Goal: Information Seeking & Learning: Find specific page/section

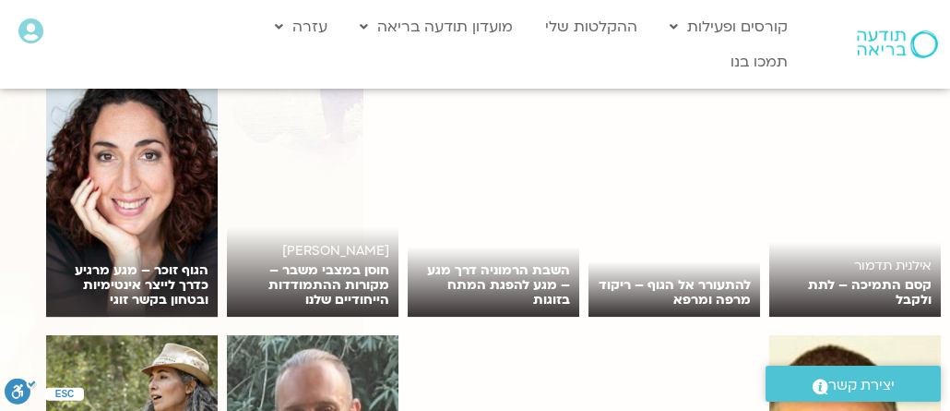
scroll to position [2066, 0]
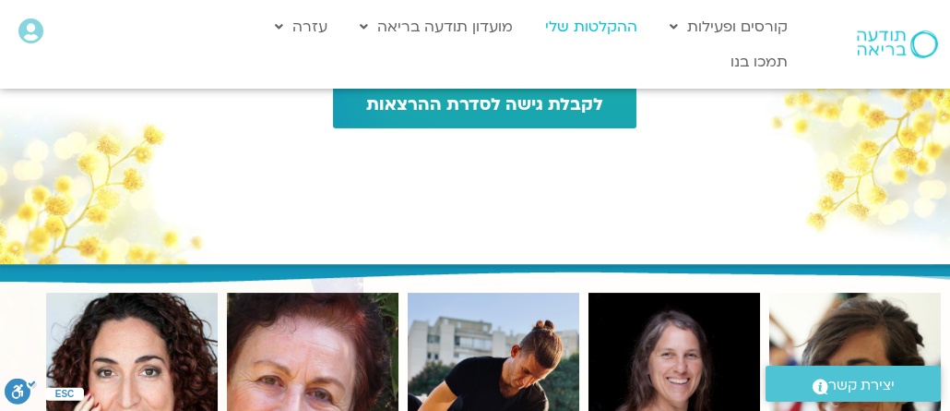
click at [597, 30] on link "ההקלטות שלי" at bounding box center [591, 26] width 111 height 35
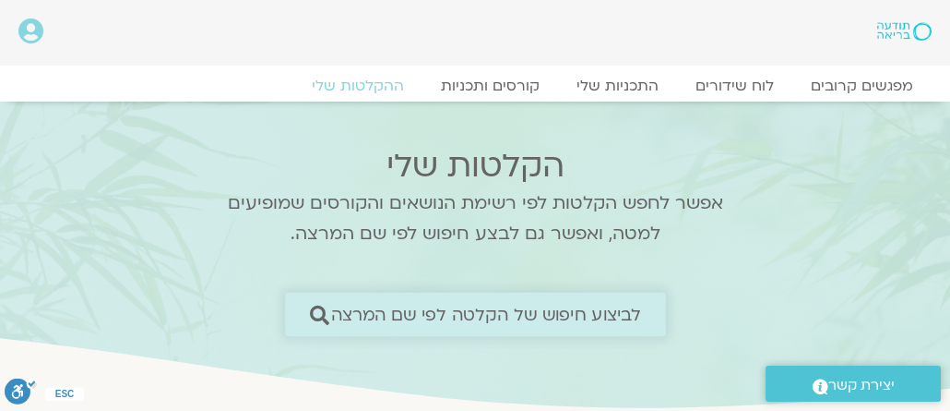
click at [315, 306] on icon at bounding box center [318, 313] width 19 height 19
click at [316, 312] on icon at bounding box center [318, 313] width 19 height 19
click at [639, 310] on span "לביצוע חיפוש של הקלטה לפי שם המרצה" at bounding box center [485, 313] width 311 height 19
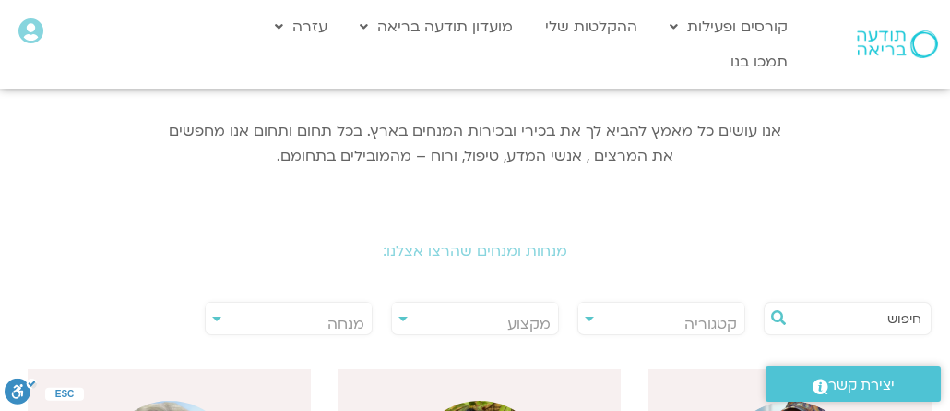
scroll to position [220, 0]
click at [872, 312] on input "text" at bounding box center [856, 316] width 129 height 31
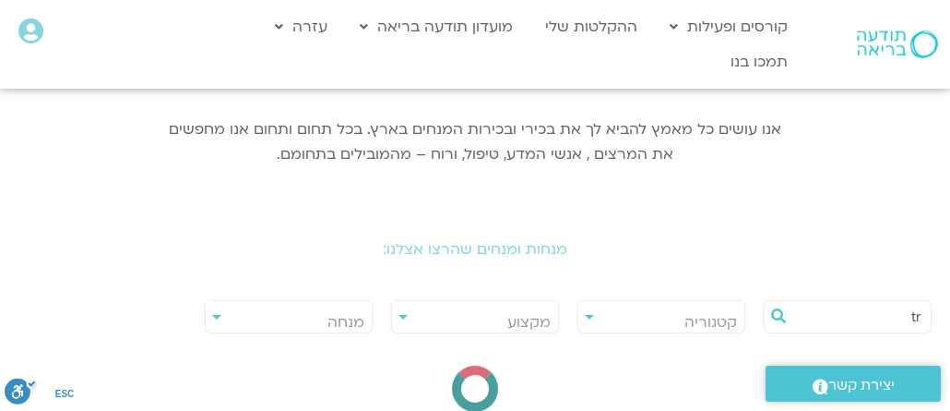
type input "t"
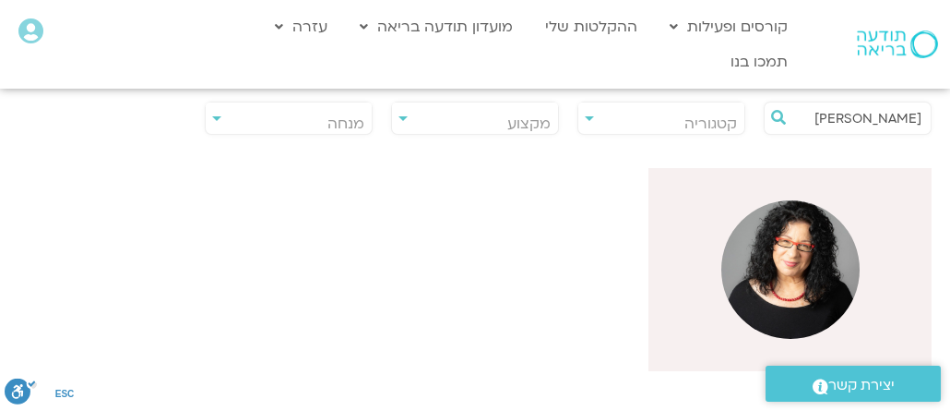
scroll to position [443, 0]
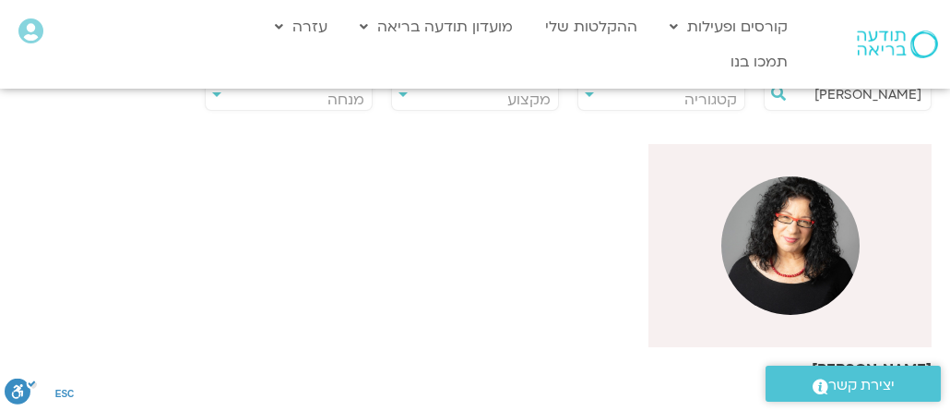
type input "[PERSON_NAME]"
click at [776, 242] on img at bounding box center [790, 245] width 138 height 138
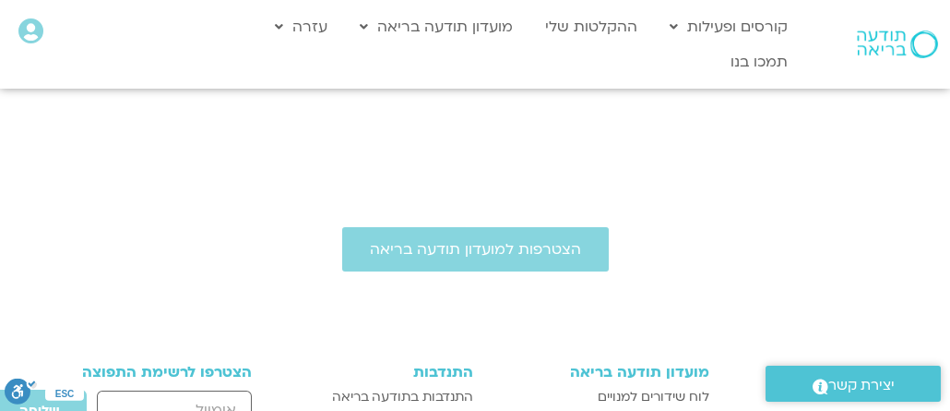
scroll to position [799, 0]
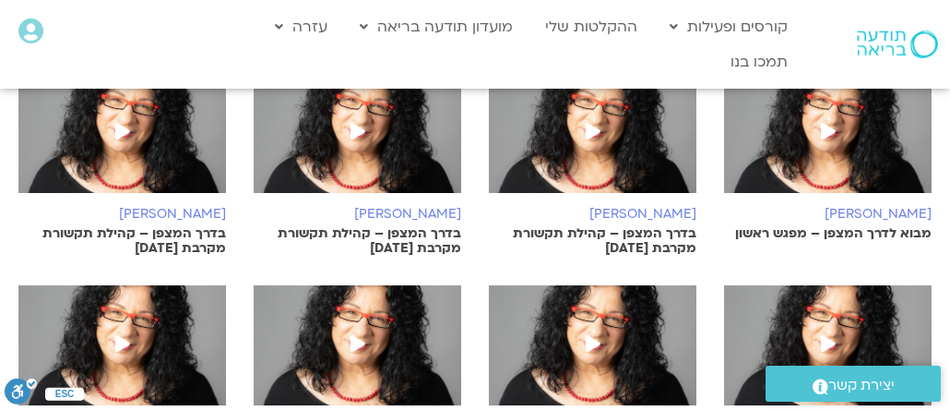
scroll to position [738, 0]
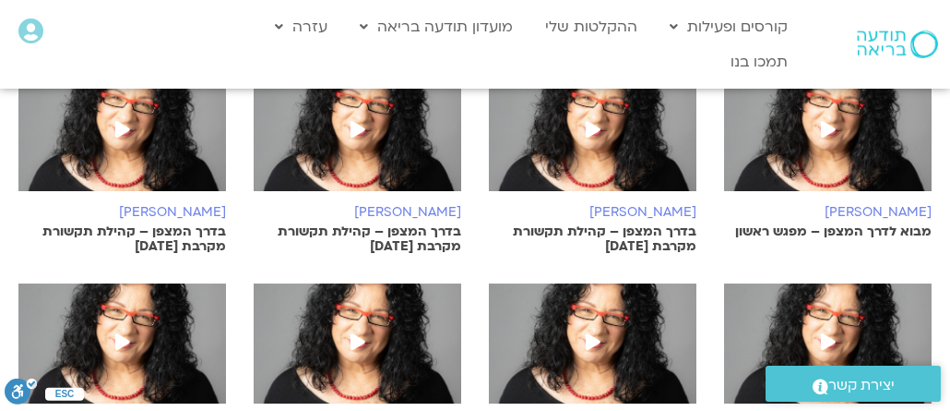
click at [824, 224] on p "מבוא לדרך המצפן – מפגש ראשון" at bounding box center [828, 231] width 208 height 15
click at [836, 224] on p "מבוא לדרך המצפן – מפגש ראשון" at bounding box center [828, 231] width 208 height 15
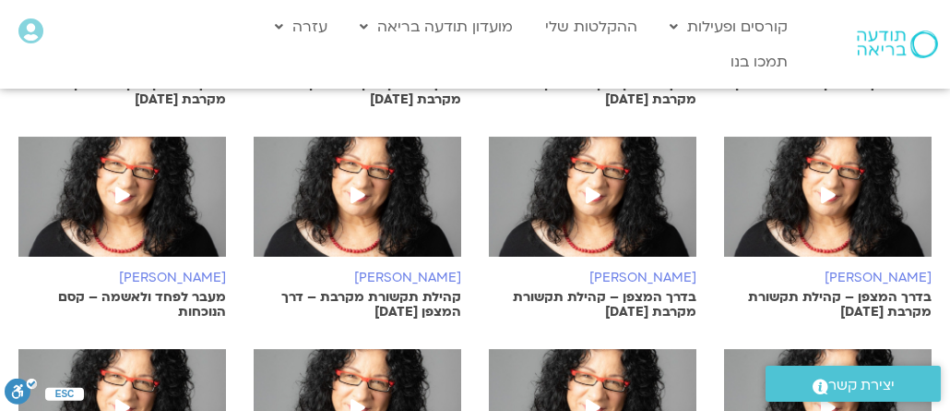
scroll to position [886, 0]
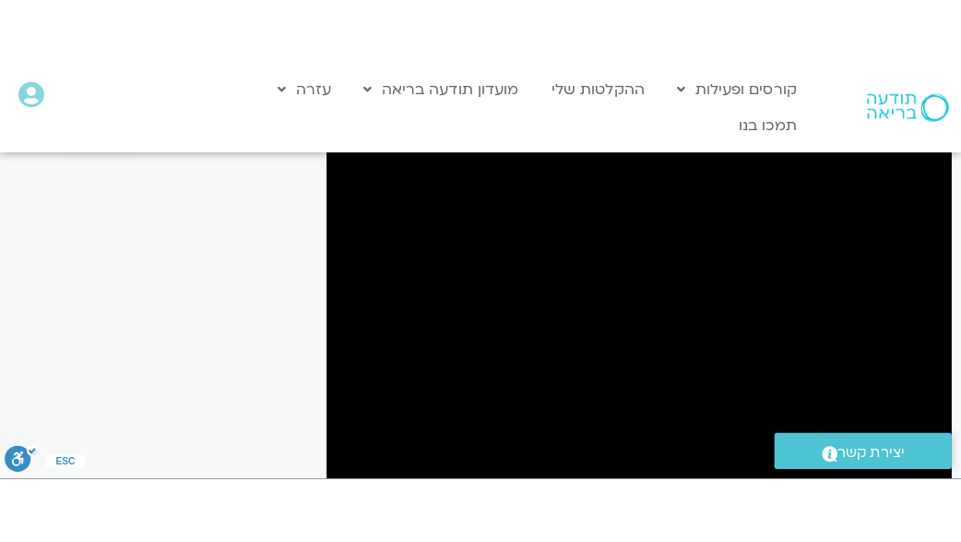
scroll to position [148, 0]
